Goal: Transaction & Acquisition: Purchase product/service

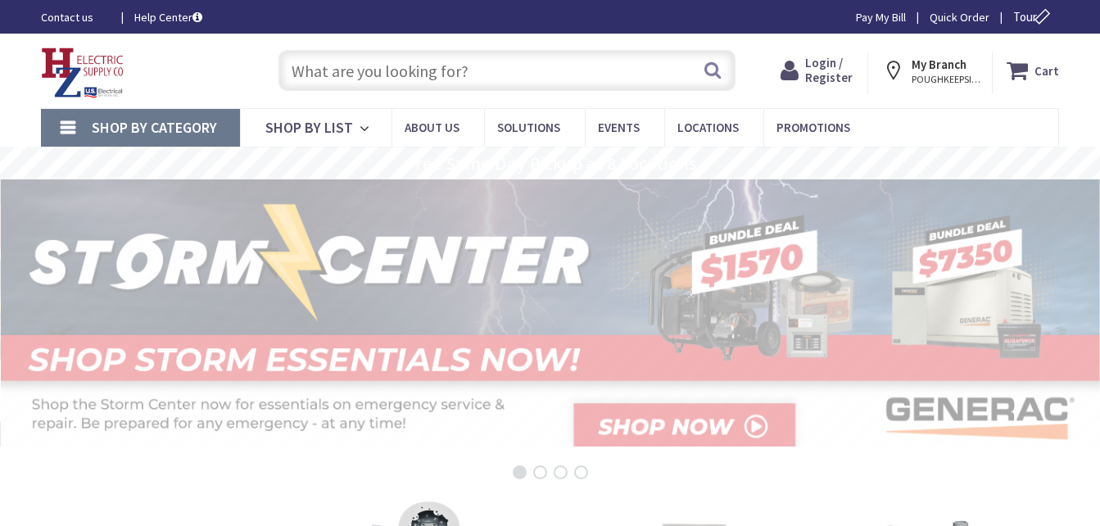
drag, startPoint x: 0, startPoint y: 0, endPoint x: 496, endPoint y: 75, distance: 502.0
click at [496, 75] on input "text" at bounding box center [506, 70] width 457 height 41
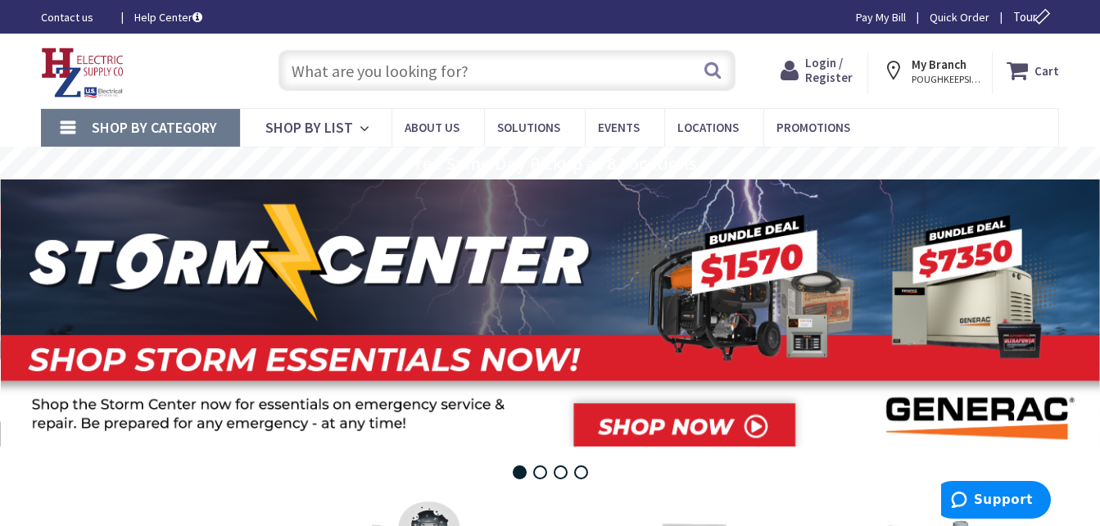
click at [496, 75] on input "text" at bounding box center [506, 70] width 457 height 41
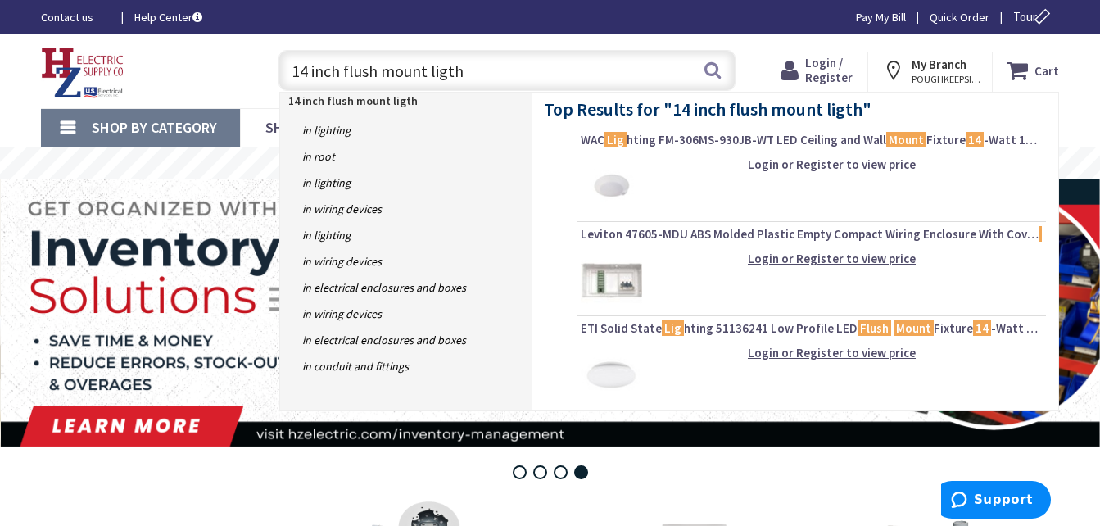
type input "14 inch flush mount ligths"
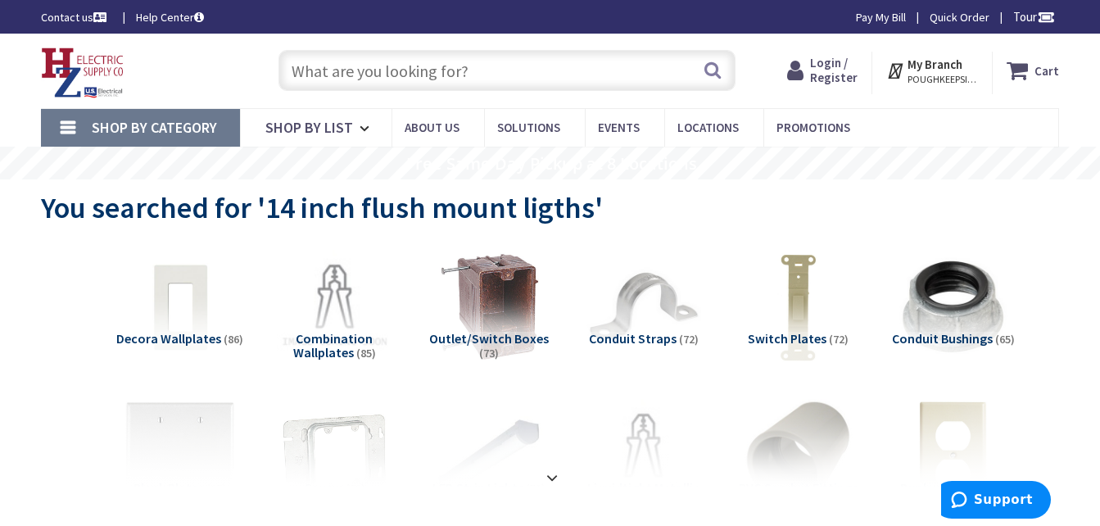
click at [487, 68] on input "text" at bounding box center [506, 70] width 457 height 41
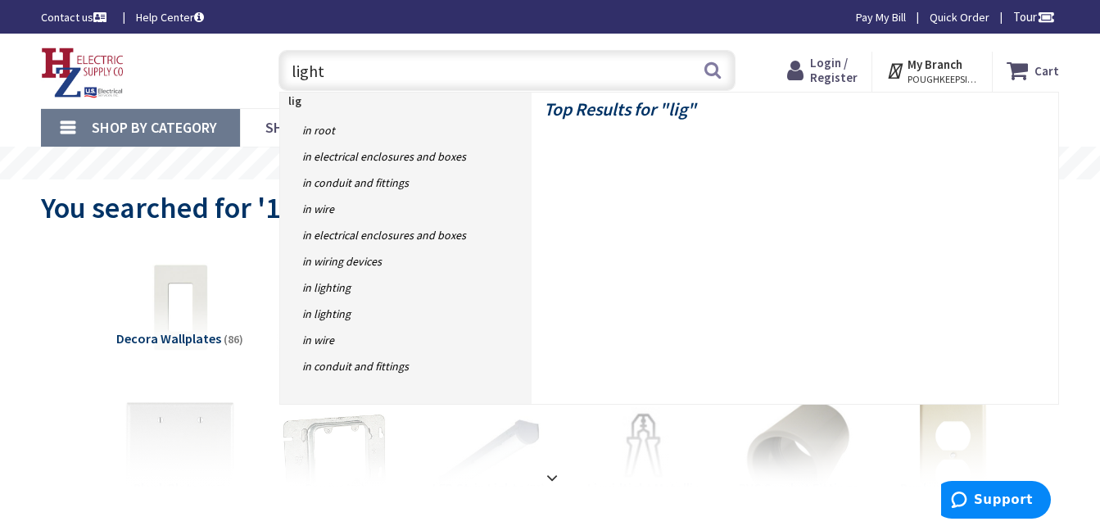
type input "lights"
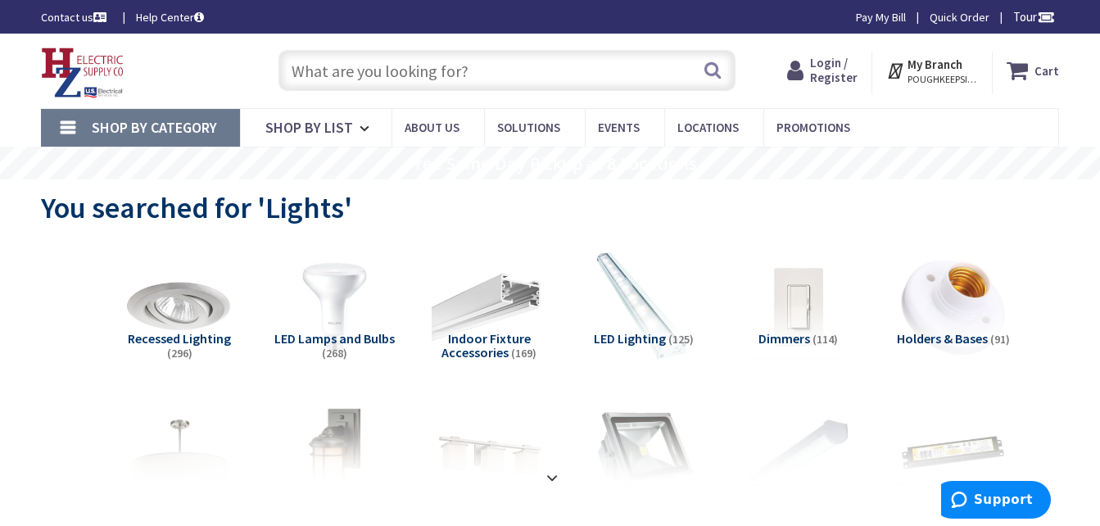
click at [429, 70] on input "text" at bounding box center [506, 70] width 457 height 41
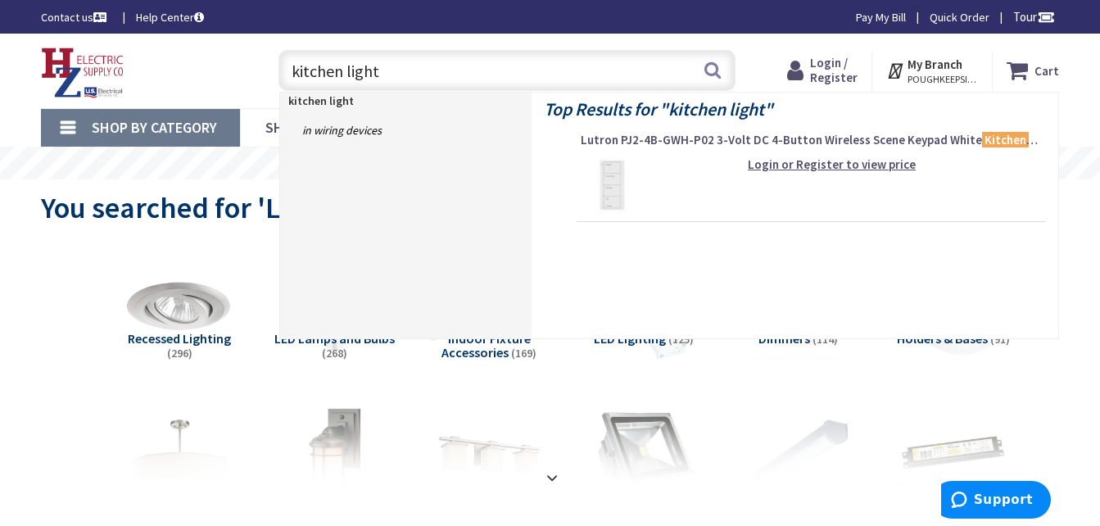
type input "kitchen lights"
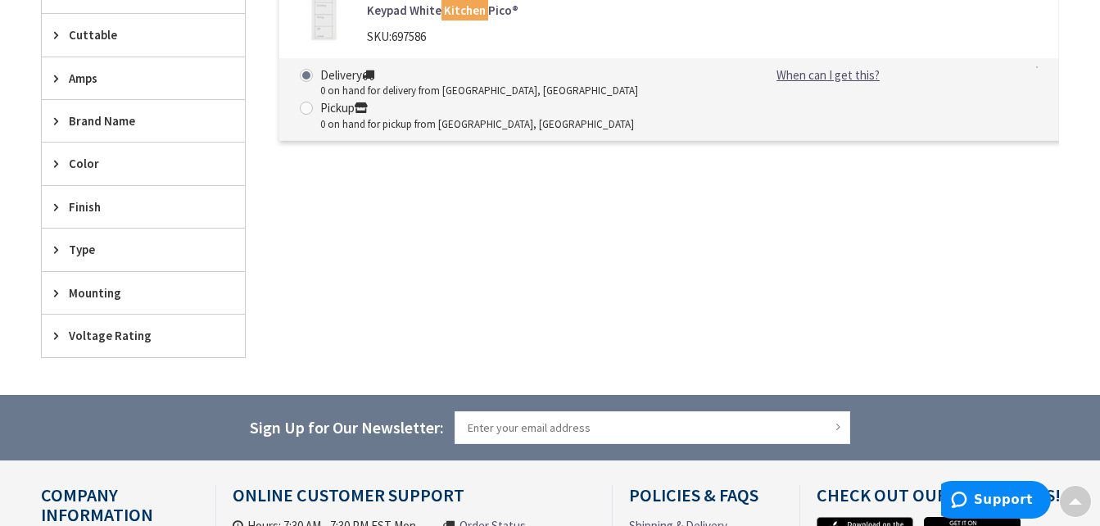
scroll to position [491, 0]
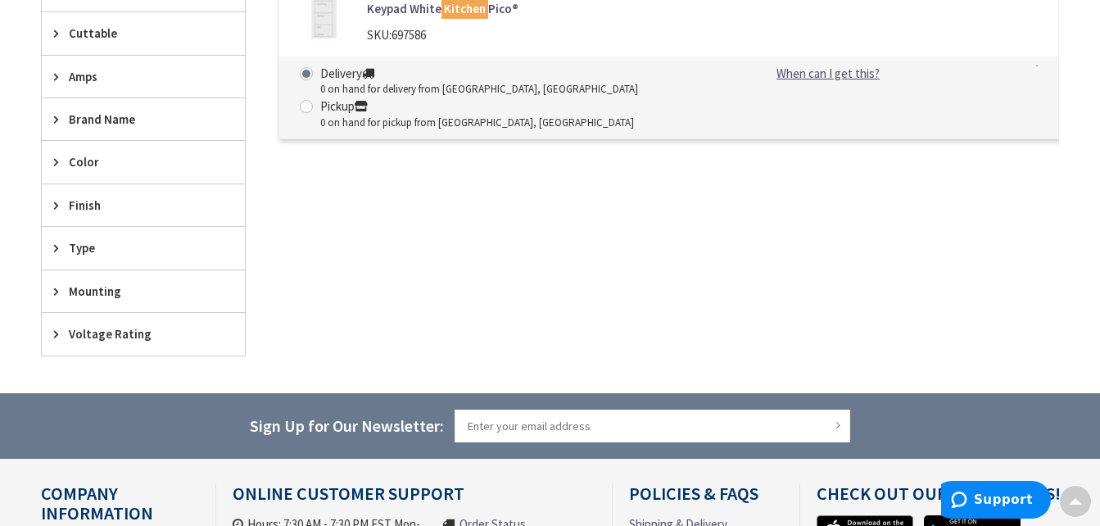
click at [75, 288] on span "Mounting" at bounding box center [135, 291] width 133 height 17
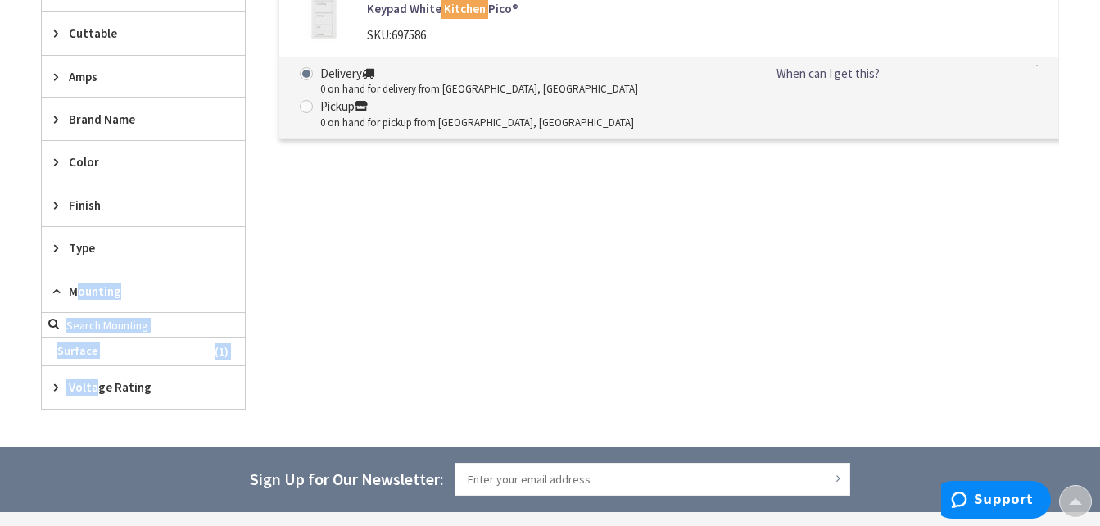
drag, startPoint x: 75, startPoint y: 288, endPoint x: 95, endPoint y: 391, distance: 104.4
click at [95, 391] on div "Pickup Today close Pickup Today Category Remote Switches (1) Show more close Re…" at bounding box center [143, 189] width 205 height 441
click at [95, 391] on span "Voltage Rating" at bounding box center [135, 386] width 133 height 17
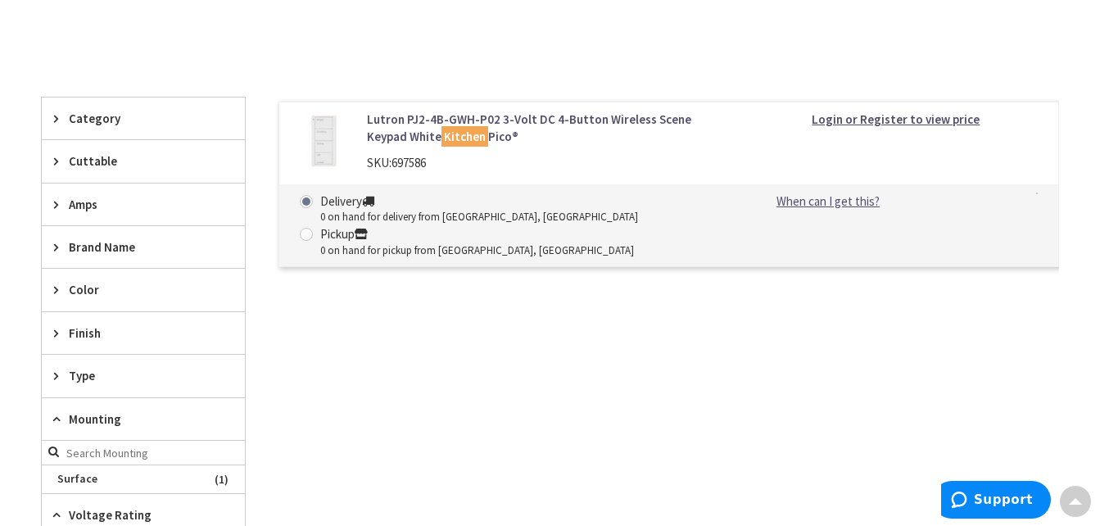
scroll to position [360, 0]
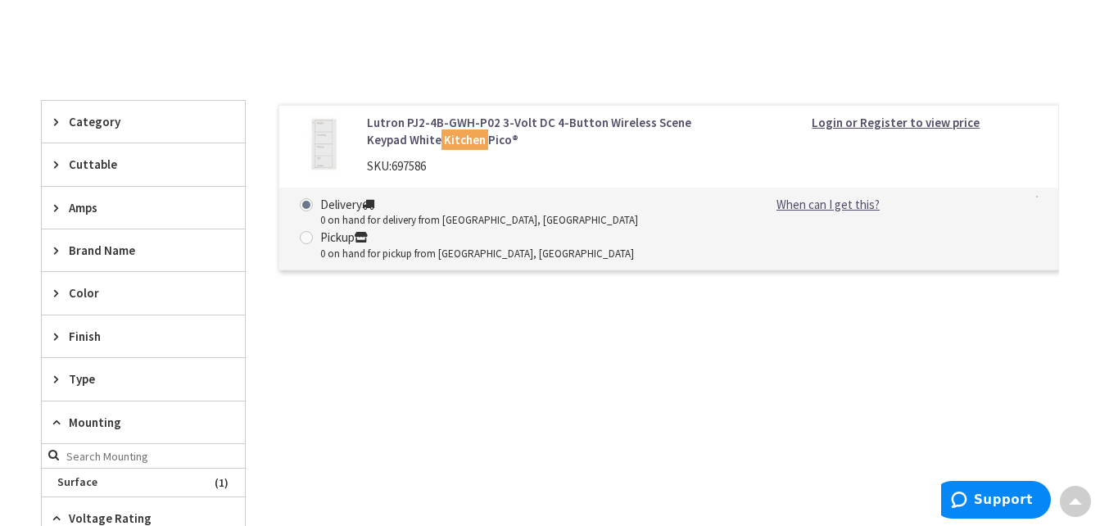
click at [97, 378] on span "Type" at bounding box center [135, 378] width 133 height 17
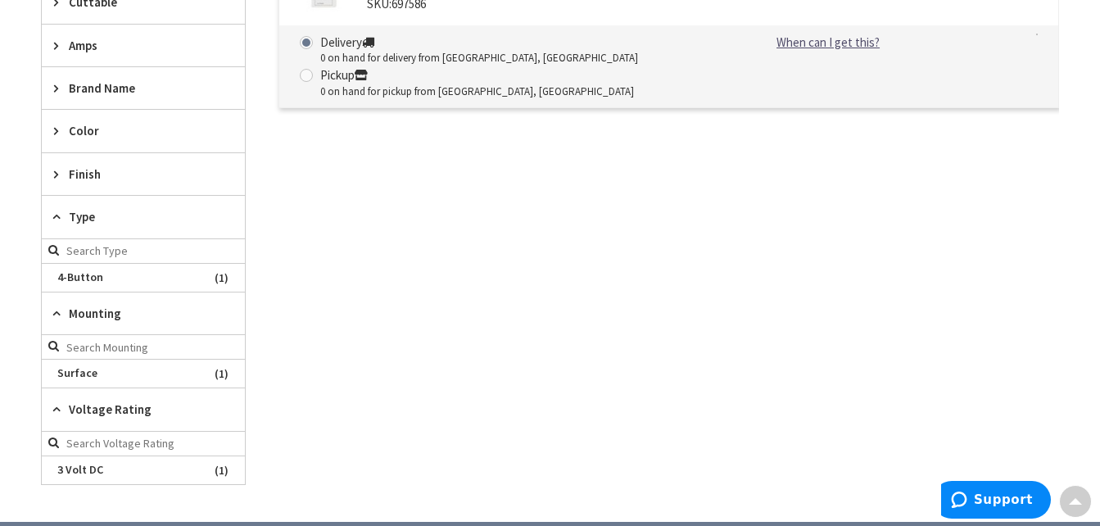
scroll to position [524, 0]
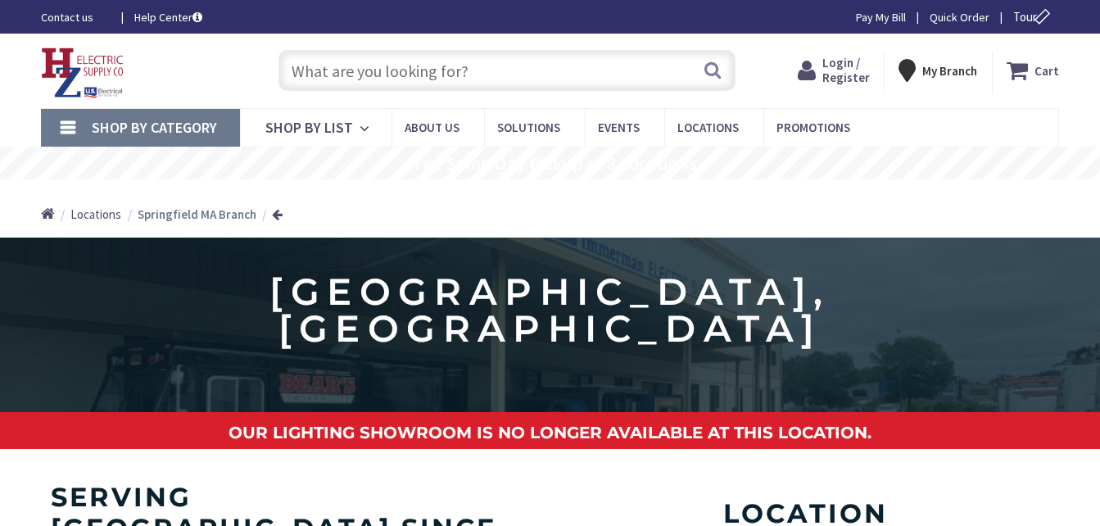
click at [459, 77] on input "text" at bounding box center [506, 70] width 457 height 41
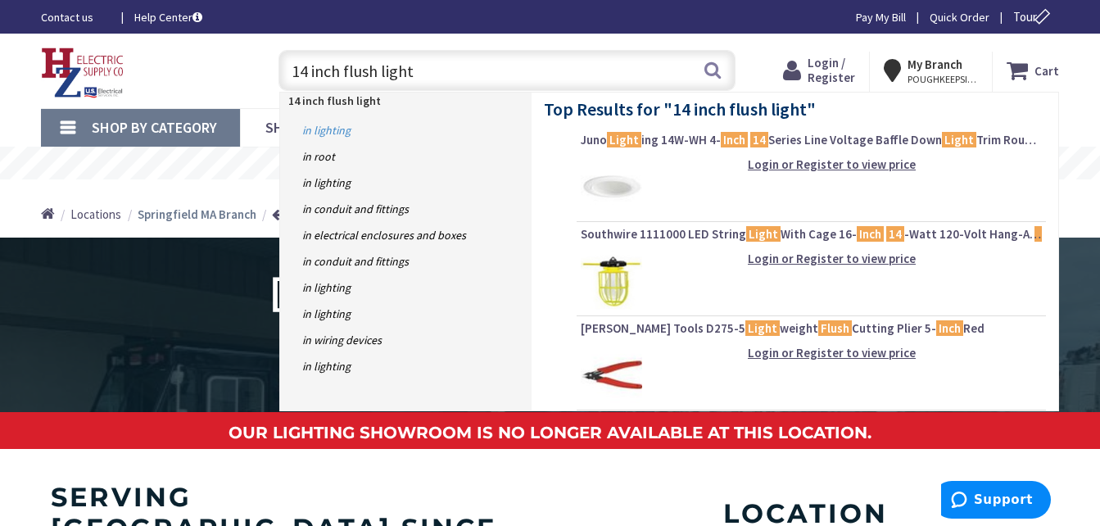
type input "14 inch flush light"
click at [344, 134] on link "in Lighting" at bounding box center [405, 130] width 251 height 26
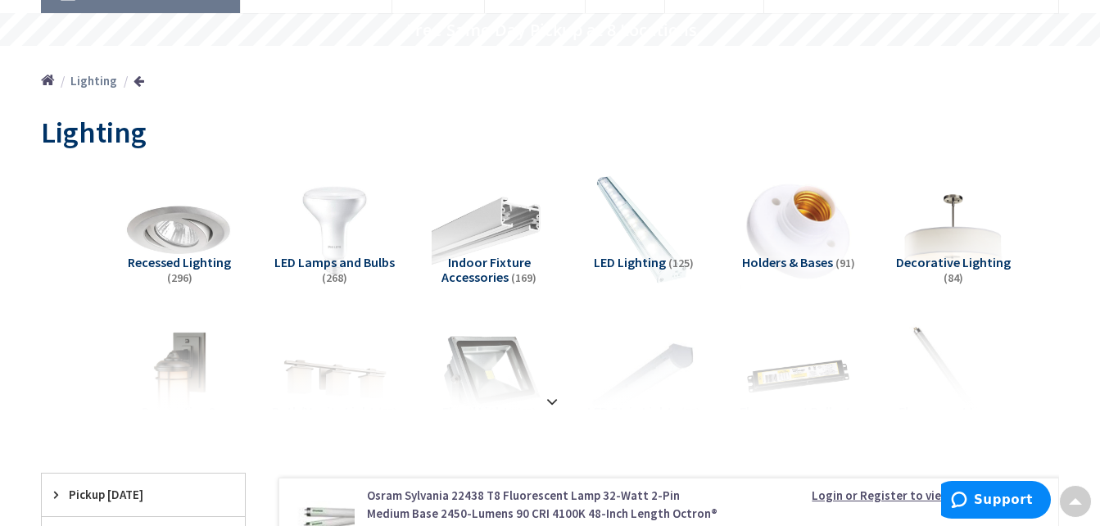
scroll to position [131, 0]
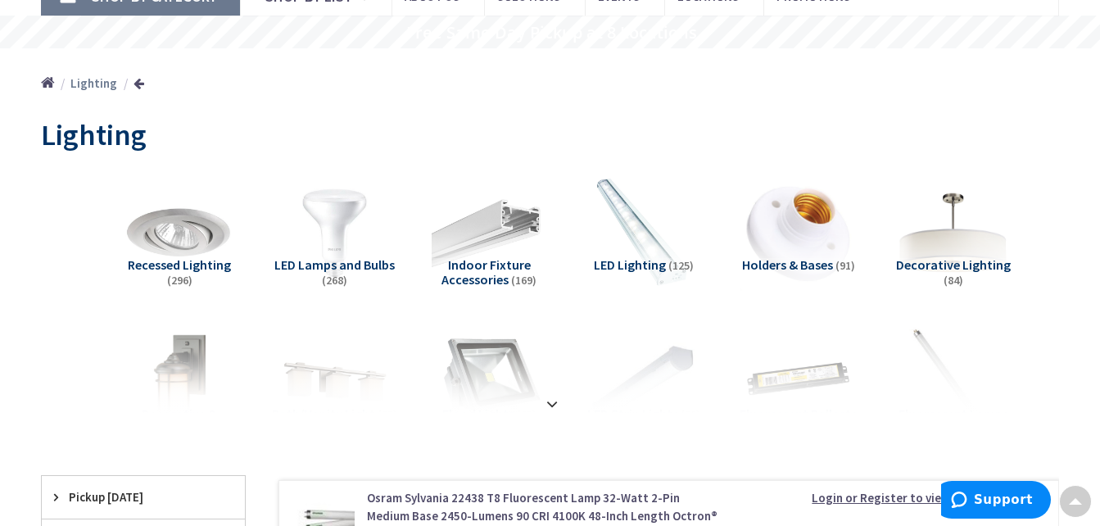
click at [954, 254] on img at bounding box center [952, 233] width 127 height 127
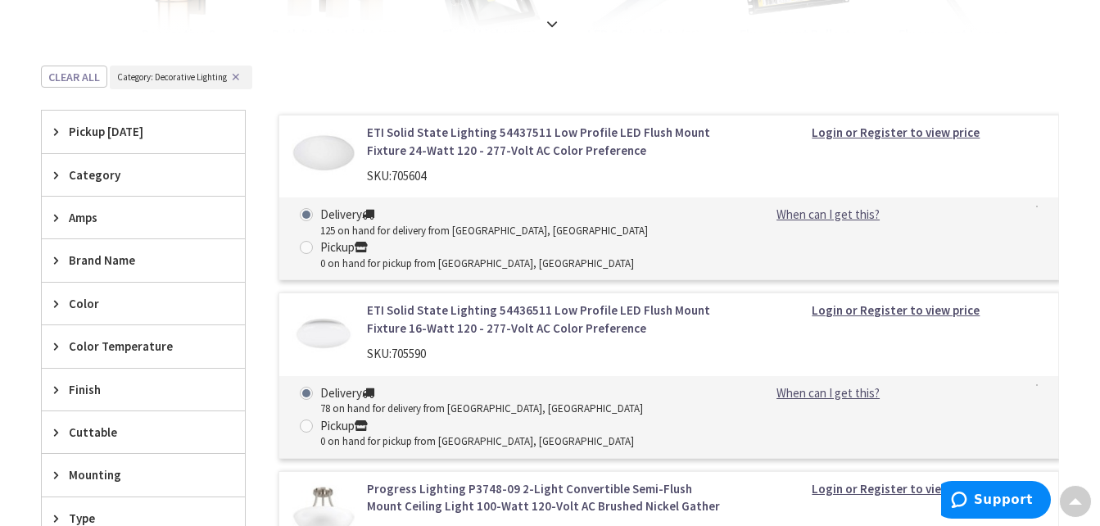
scroll to position [478, 0]
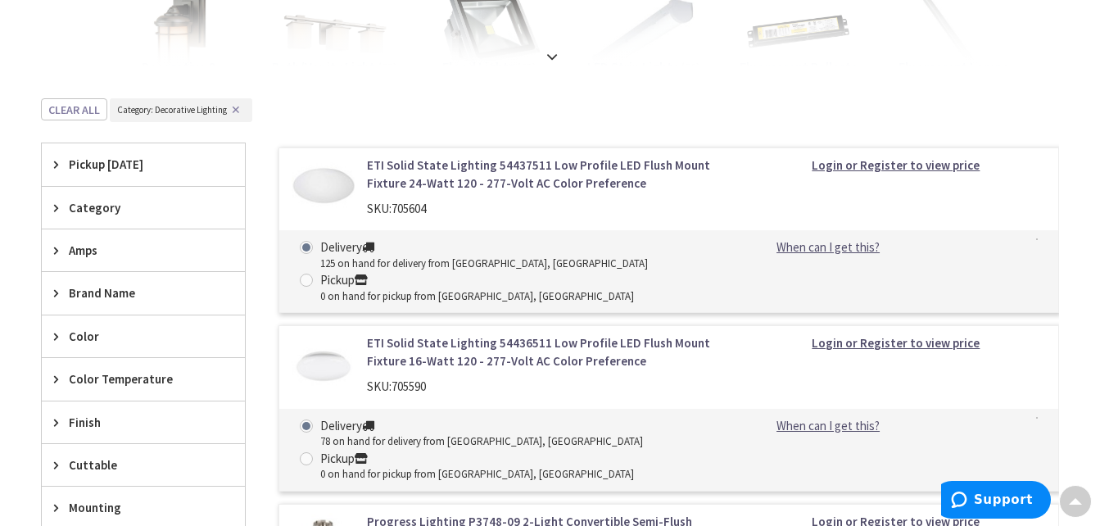
click at [331, 186] on img at bounding box center [323, 187] width 63 height 63
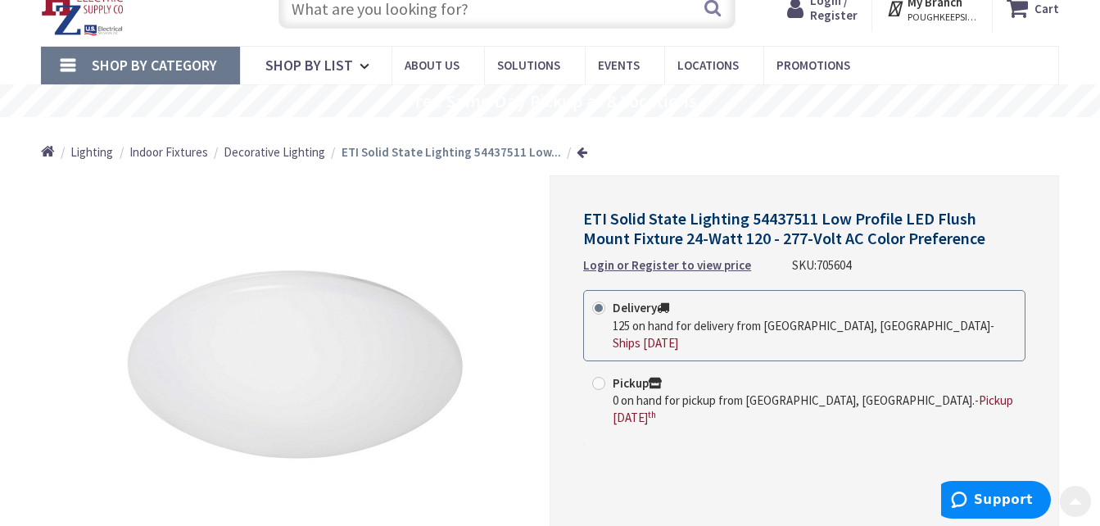
scroll to position [33, 0]
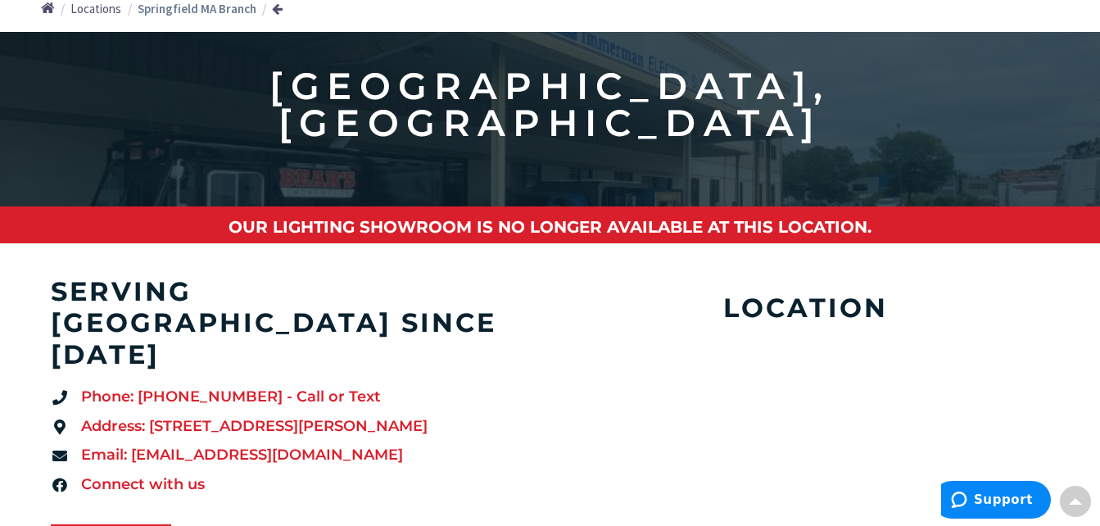
scroll to position [229, 0]
